Goal: Task Accomplishment & Management: Manage account settings

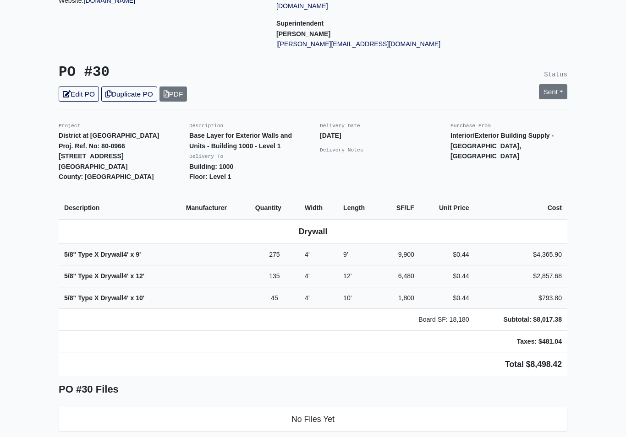
scroll to position [139, 0]
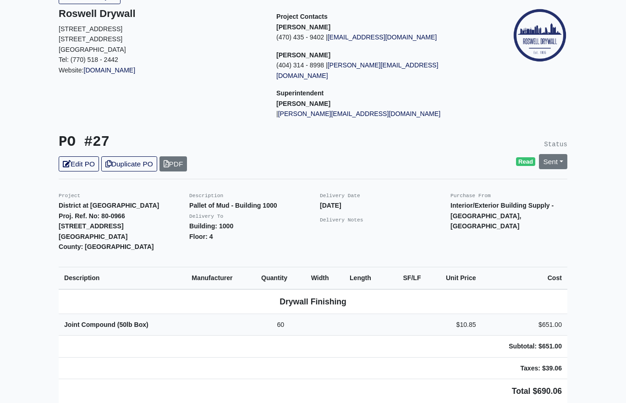
click at [556, 154] on link "Sent" at bounding box center [553, 161] width 28 height 15
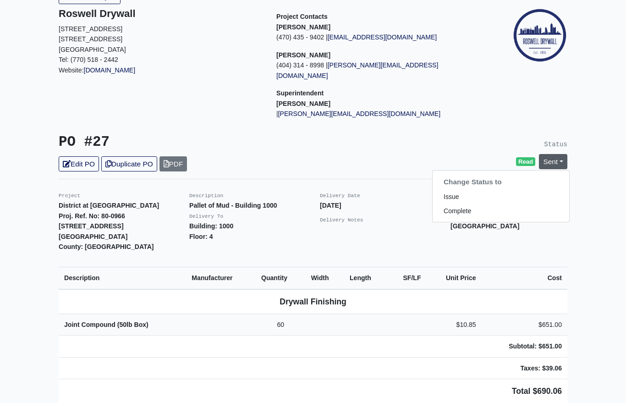
click at [492, 204] on link "Complete" at bounding box center [500, 211] width 136 height 14
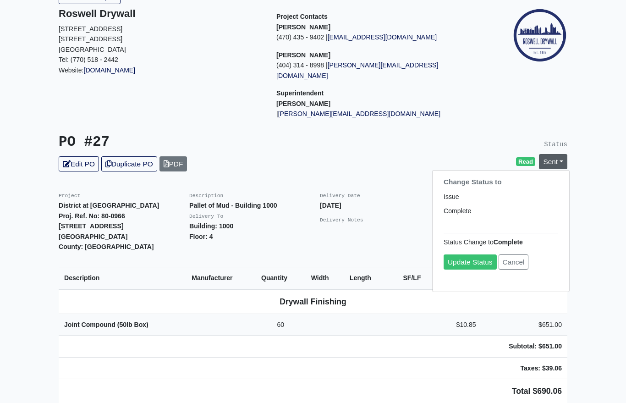
click at [475, 254] on link "Update Status" at bounding box center [469, 261] width 53 height 15
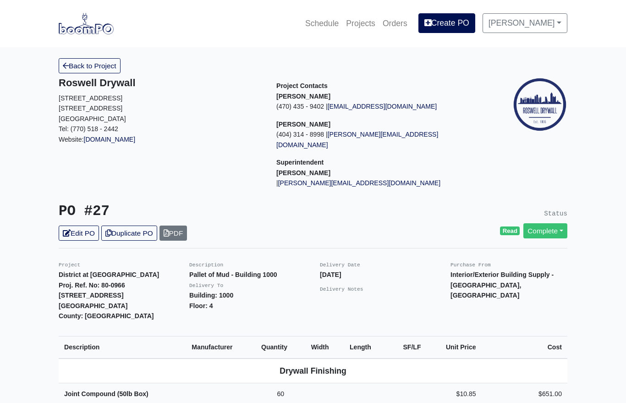
scroll to position [69, 0]
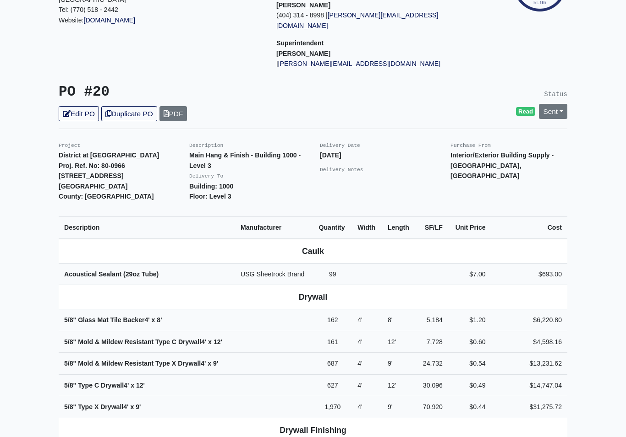
scroll to position [120, 0]
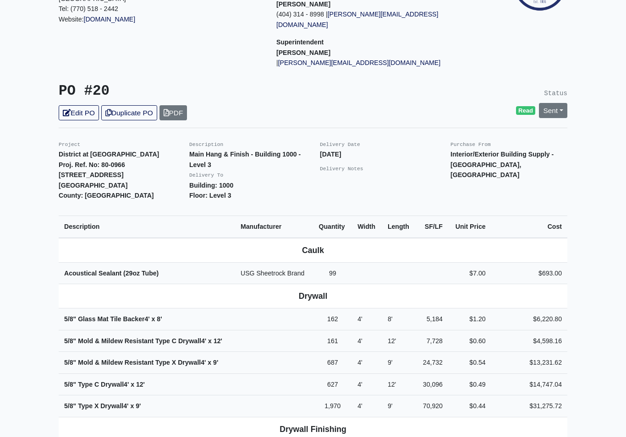
click at [554, 103] on link "Sent" at bounding box center [553, 110] width 28 height 15
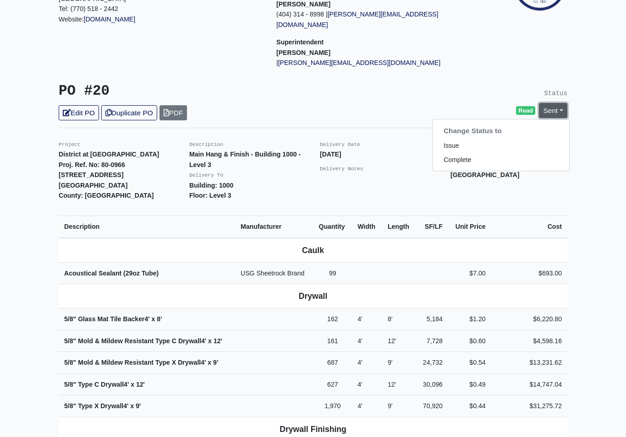
scroll to position [120, 0]
click at [490, 153] on link "Complete" at bounding box center [500, 160] width 136 height 14
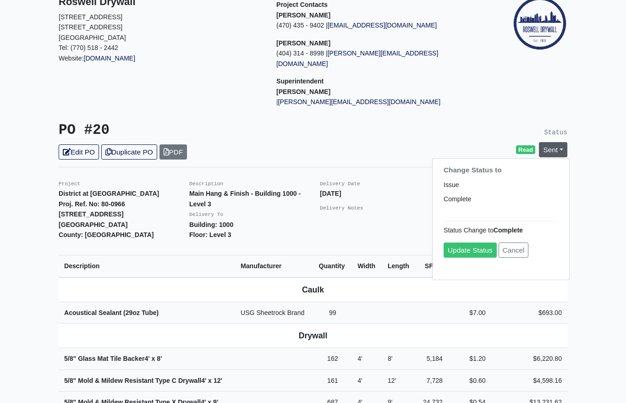
scroll to position [81, 0]
click at [474, 243] on link "Update Status" at bounding box center [469, 250] width 53 height 15
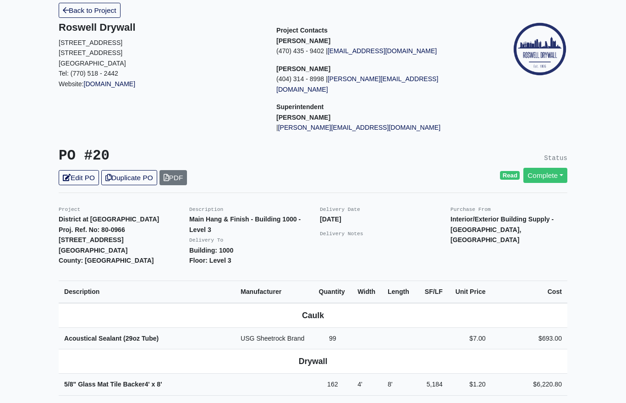
scroll to position [54, 0]
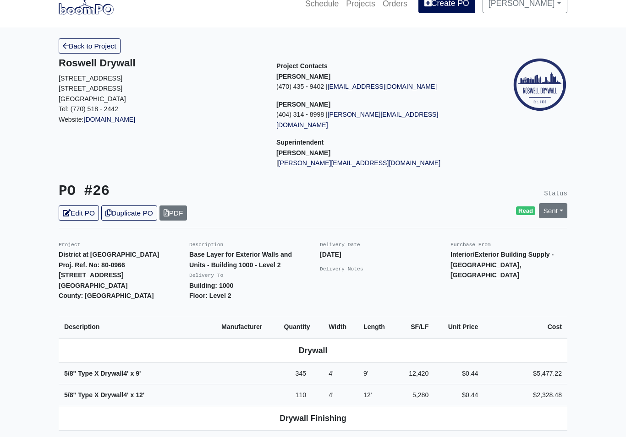
scroll to position [20, 0]
click at [558, 203] on link "Sent" at bounding box center [553, 210] width 28 height 15
click at [496, 253] on link "Complete" at bounding box center [500, 260] width 136 height 14
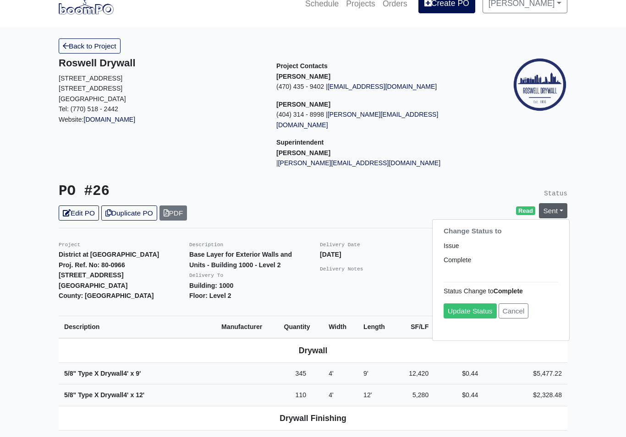
click at [476, 304] on link "Update Status" at bounding box center [469, 311] width 53 height 15
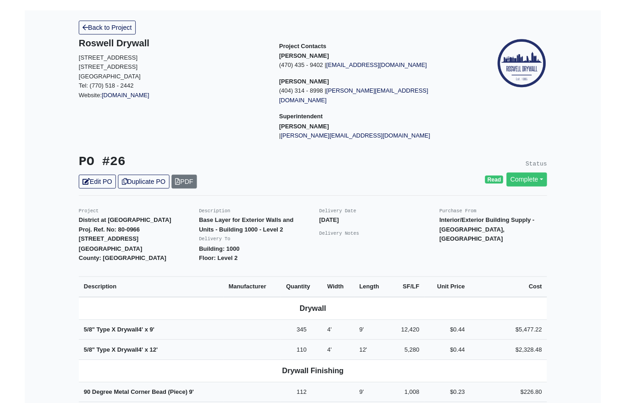
scroll to position [36, 0]
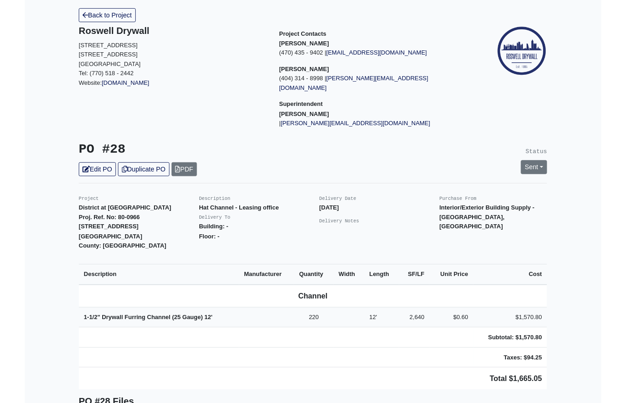
scroll to position [84, 0]
